Goal: Transaction & Acquisition: Purchase product/service

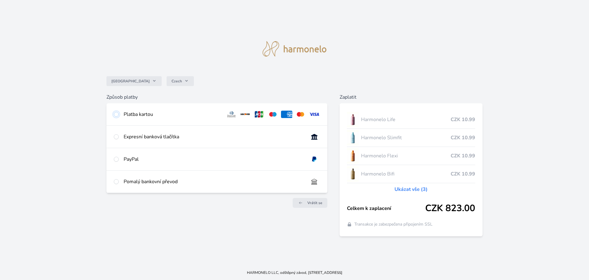
click at [118, 113] on input "radio" at bounding box center [116, 114] width 5 height 5
radio input "true"
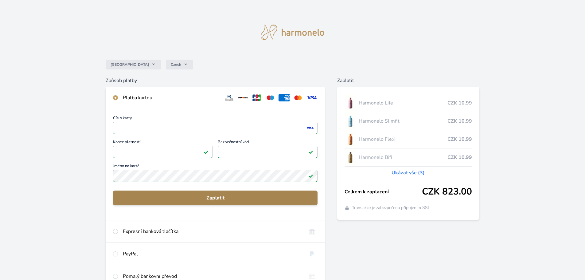
click at [219, 199] on span "Zaplatit" at bounding box center [215, 197] width 195 height 7
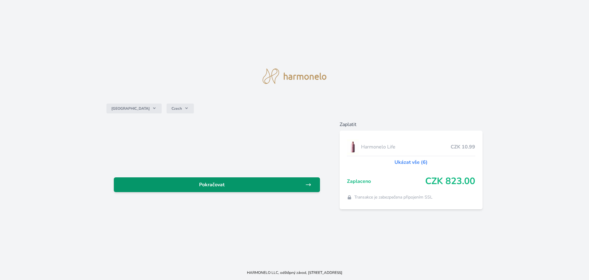
click at [213, 183] on span "Pokračovat" at bounding box center [212, 184] width 187 height 7
